Goal: Use online tool/utility: Utilize a website feature to perform a specific function

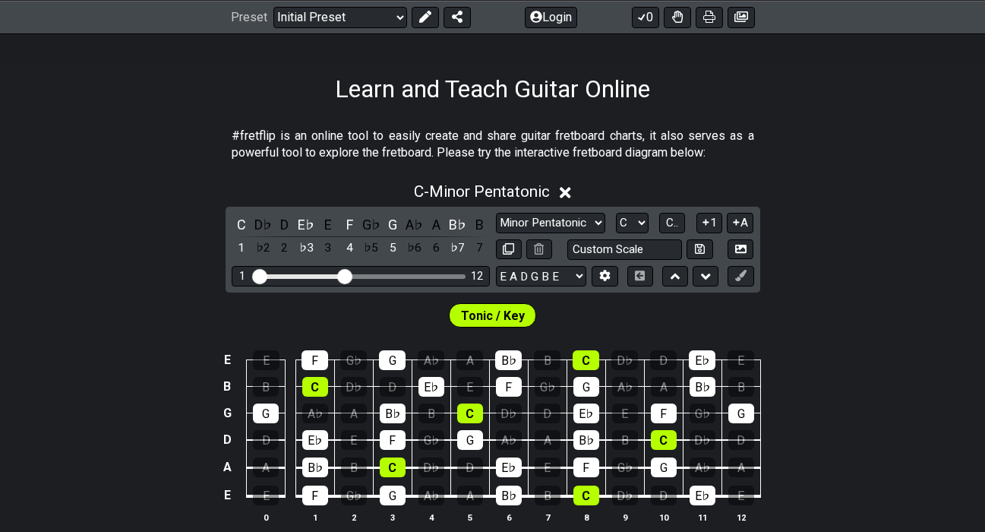
scroll to position [248, 0]
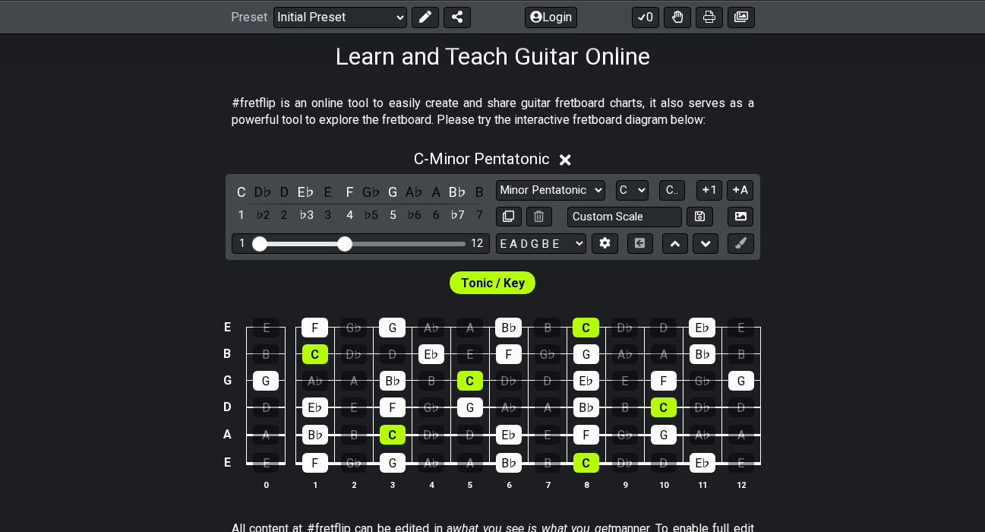
click at [568, 175] on div "C D♭ D E♭ E F G♭ G A♭ A B♭ B 1 ♭2 2 ♭3 3 4 ♭5 5 ♭6 6 ♭7 7 Minor Pentatonic Clic…" at bounding box center [493, 217] width 535 height 86
click at [568, 186] on select "Minor Pentatonic Click to edit Minor Pentatonic Major Pentatonic Minor Blues Ma…" at bounding box center [550, 190] width 109 height 21
click at [646, 189] on select "A♭ A A♯ B♭ B C C♯ D♭ D D♯ E♭ E F F♯ G♭ G G♯" at bounding box center [632, 190] width 33 height 21
select select "F"
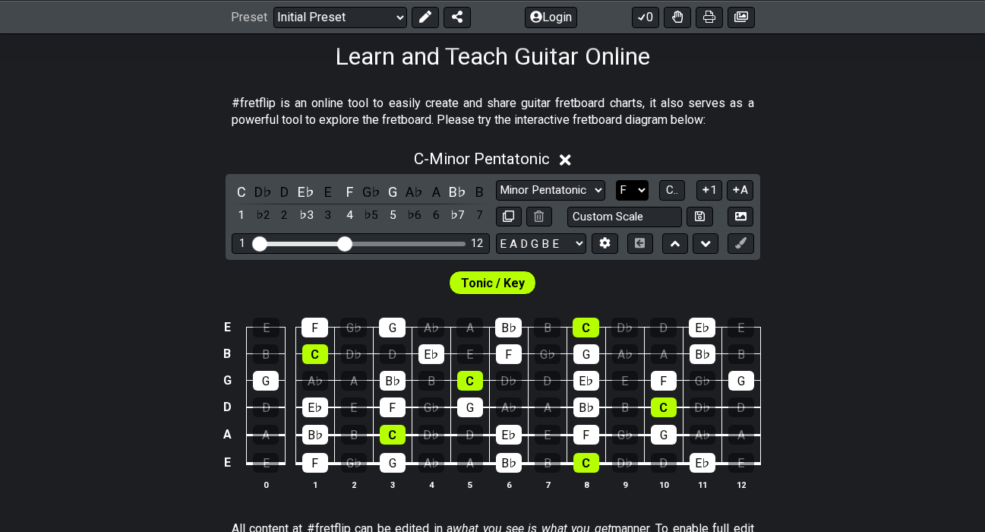
click at [616, 180] on select "A♭ A A♯ B♭ B C C♯ D♭ D D♯ E♭ E F F♯ G♭ G G♯" at bounding box center [632, 190] width 33 height 21
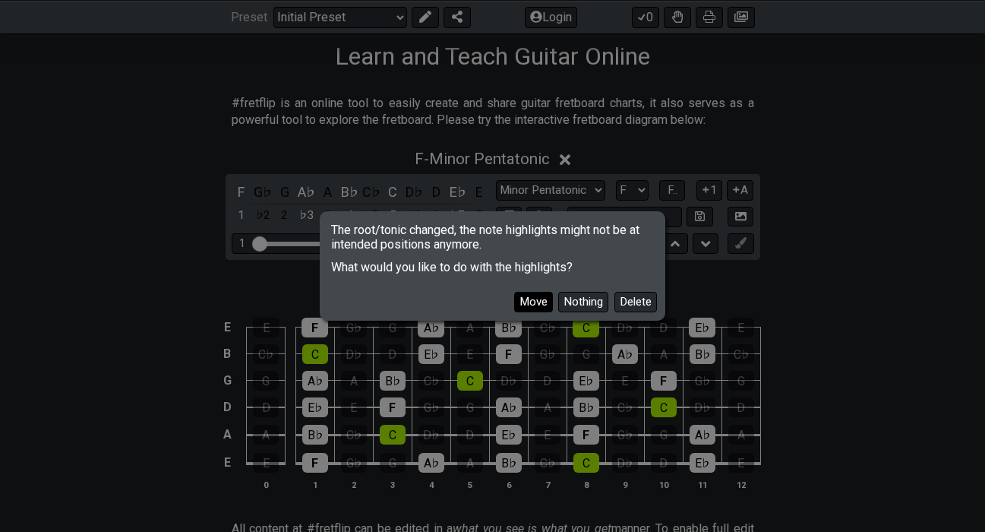
click at [539, 304] on button "Move" at bounding box center [533, 302] width 39 height 21
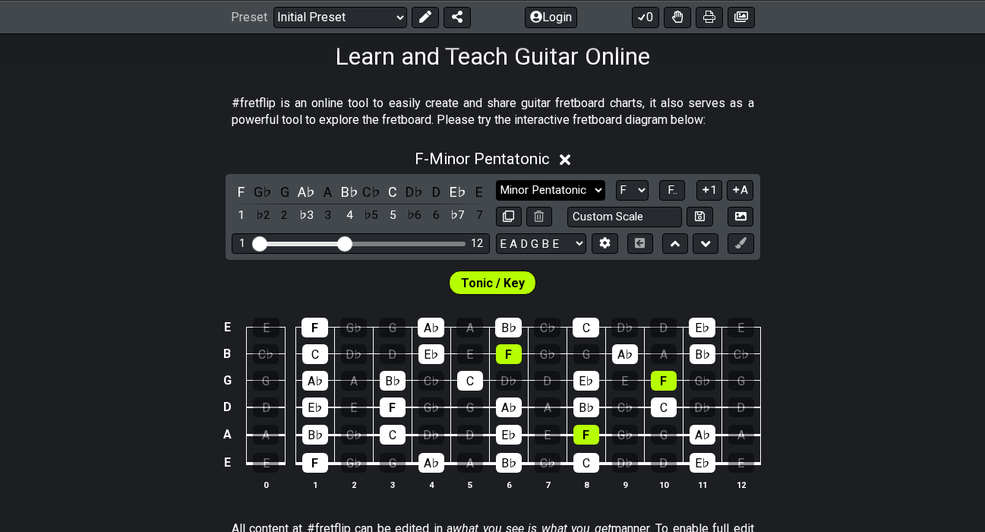
click at [560, 189] on select "Minor Pentatonic Click to edit Minor Pentatonic Major Pentatonic Minor Blues Ma…" at bounding box center [550, 190] width 109 height 21
click at [582, 191] on select "Minor Pentatonic Click to edit Minor Pentatonic Major Pentatonic Minor Blues Ma…" at bounding box center [550, 190] width 109 height 21
select select "Dorian"
click at [496, 180] on select "Minor Pentatonic Click to edit Minor Pentatonic Major Pentatonic Minor Blues Ma…" at bounding box center [550, 190] width 109 height 21
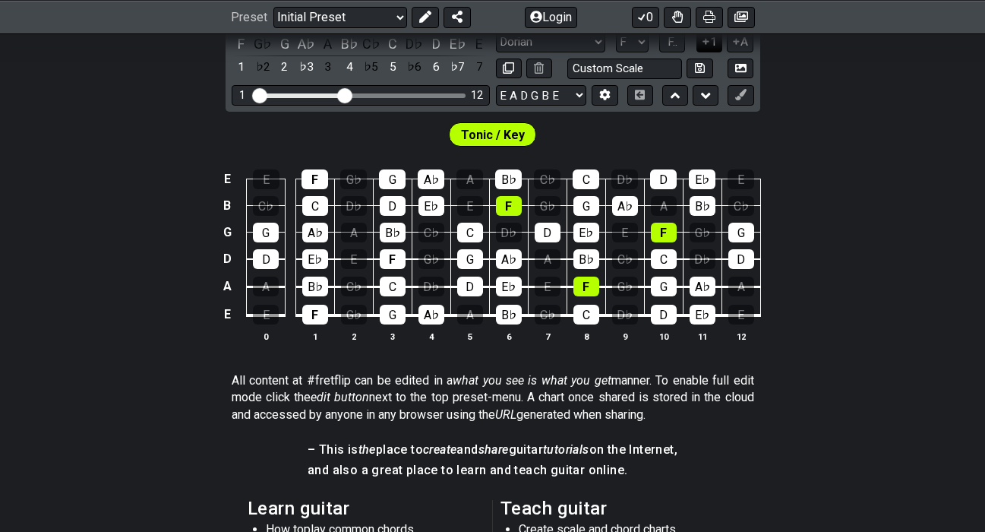
scroll to position [460, 0]
